Goal: Task Accomplishment & Management: Manage account settings

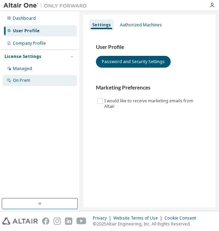
click at [49, 83] on div "On Prem" at bounding box center [40, 80] width 74 height 11
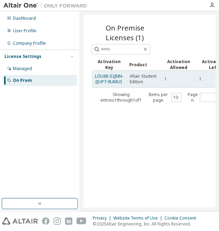
scroll to position [0, 50]
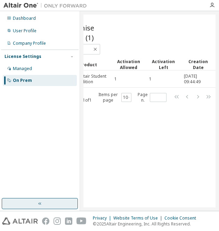
click at [51, 206] on button "button" at bounding box center [40, 203] width 76 height 11
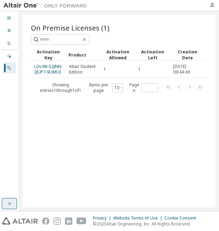
scroll to position [0, 0]
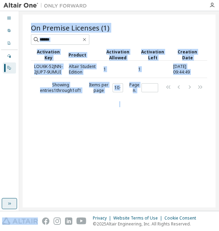
click at [51, 206] on div "On Premise Licenses (1) Clear Load Save Save As Field Operator Value Select fil…" at bounding box center [119, 111] width 193 height 193
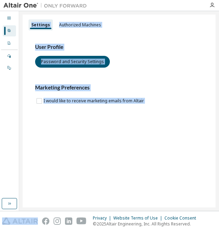
click at [30, 107] on div "User Profile Password and Security Settings Marketing Preferences I would like …" at bounding box center [119, 78] width 184 height 95
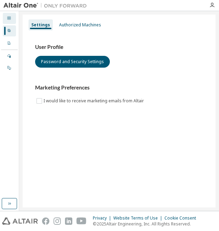
click at [11, 15] on div "Dashboard" at bounding box center [9, 18] width 13 height 11
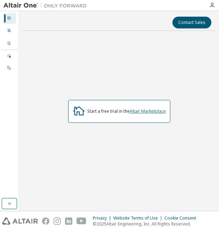
click at [141, 111] on link "Altair Marketplace" at bounding box center [147, 111] width 36 height 6
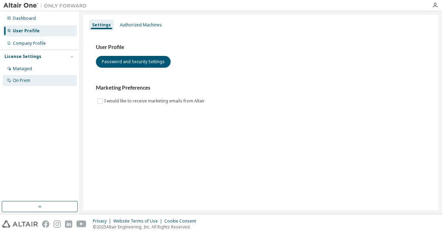
click at [44, 77] on div "On Prem" at bounding box center [40, 80] width 74 height 11
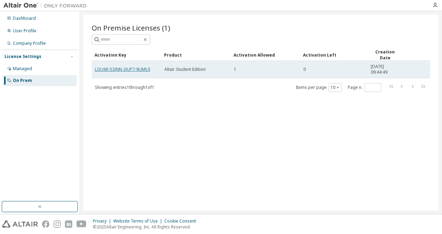
click at [124, 70] on link "LOU6K-52JNN-2JUP7-9UMUI" at bounding box center [122, 69] width 55 height 6
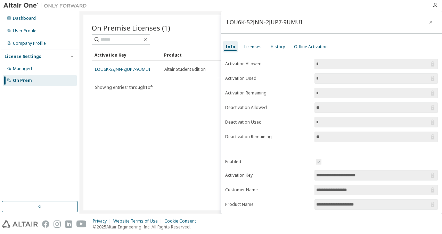
drag, startPoint x: 376, startPoint y: 171, endPoint x: 303, endPoint y: 171, distance: 72.2
click at [303, 171] on form "**********" at bounding box center [331, 218] width 212 height 121
